Goal: Navigation & Orientation: Find specific page/section

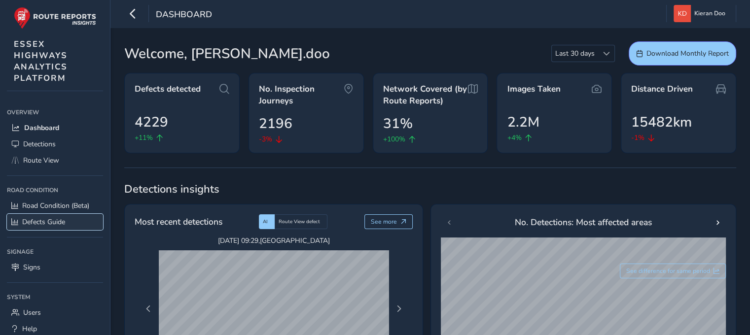
click at [38, 218] on span "Defects Guide" at bounding box center [43, 221] width 43 height 9
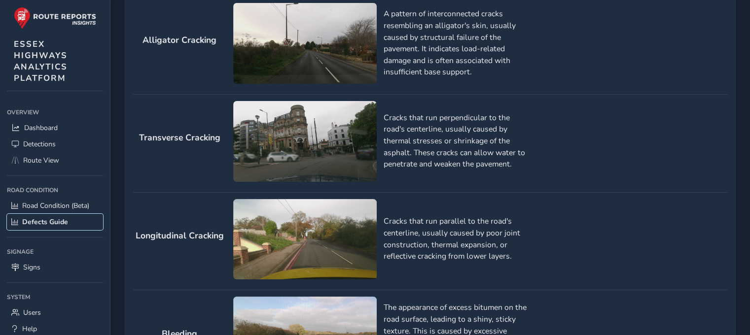
scroll to position [49, 0]
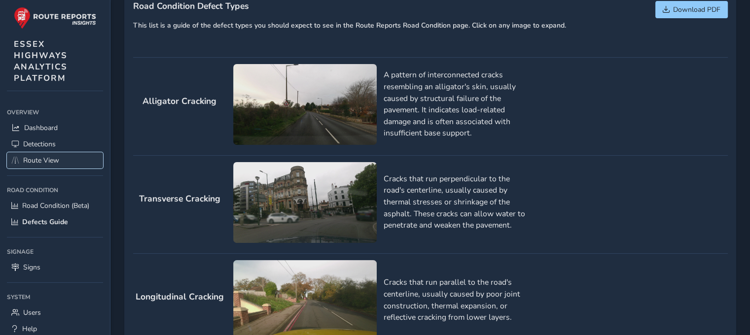
click at [35, 157] on span "Route View" at bounding box center [41, 160] width 36 height 9
